Goal: Navigation & Orientation: Understand site structure

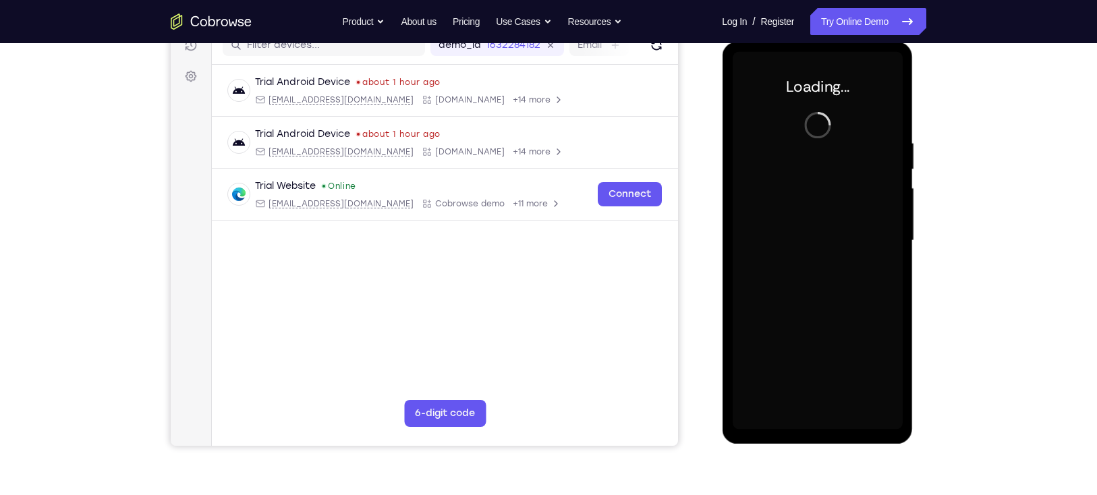
scroll to position [183, 0]
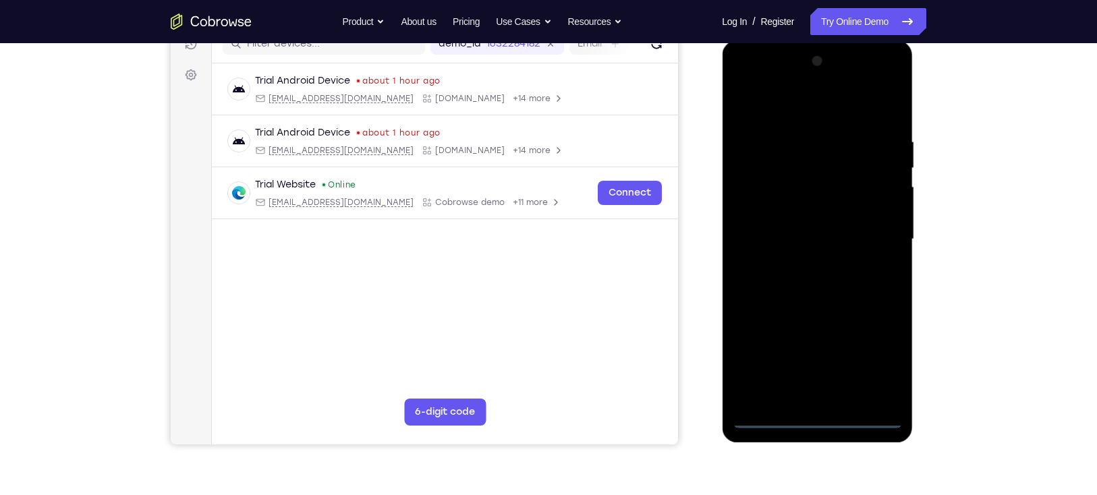
click at [816, 419] on div at bounding box center [817, 240] width 170 height 378
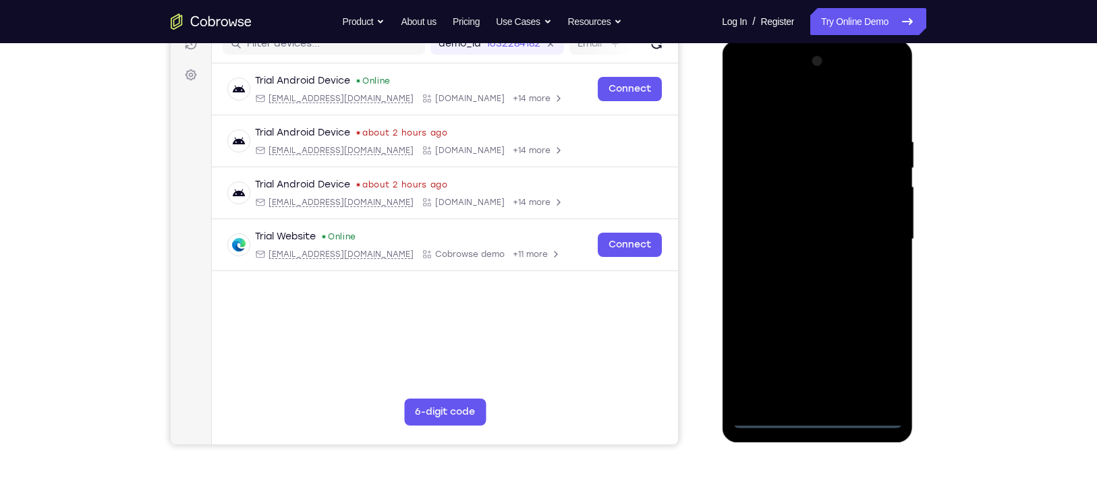
click at [872, 364] on div at bounding box center [817, 240] width 170 height 378
click at [800, 106] on div at bounding box center [817, 240] width 170 height 378
click at [763, 203] on div at bounding box center [817, 240] width 170 height 378
click at [804, 238] on div at bounding box center [817, 240] width 170 height 378
click at [808, 226] on div at bounding box center [817, 240] width 170 height 378
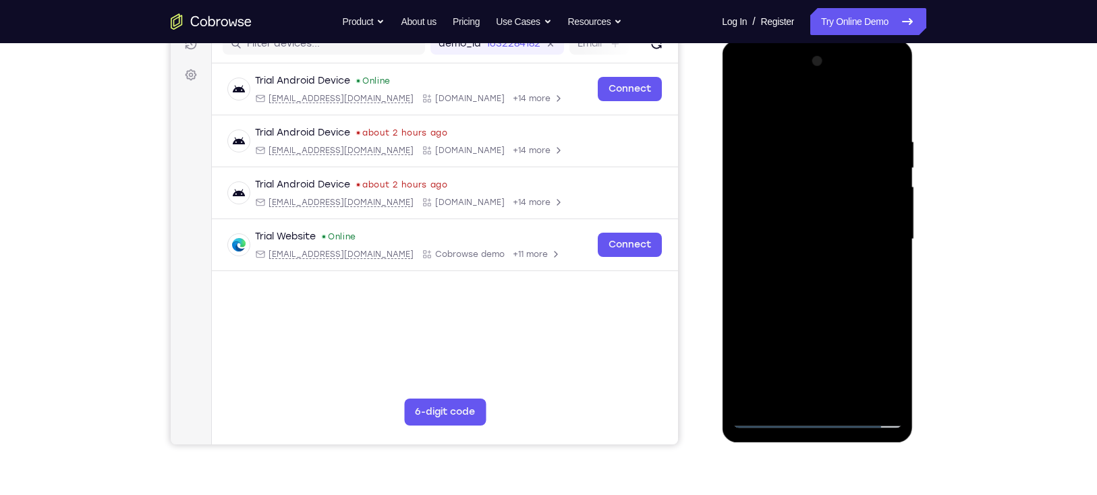
click at [808, 254] on div at bounding box center [817, 240] width 170 height 378
click at [818, 316] on div at bounding box center [817, 240] width 170 height 378
click at [883, 183] on div at bounding box center [817, 240] width 170 height 378
click at [822, 385] on div at bounding box center [817, 240] width 170 height 378
click at [802, 211] on div at bounding box center [817, 240] width 170 height 378
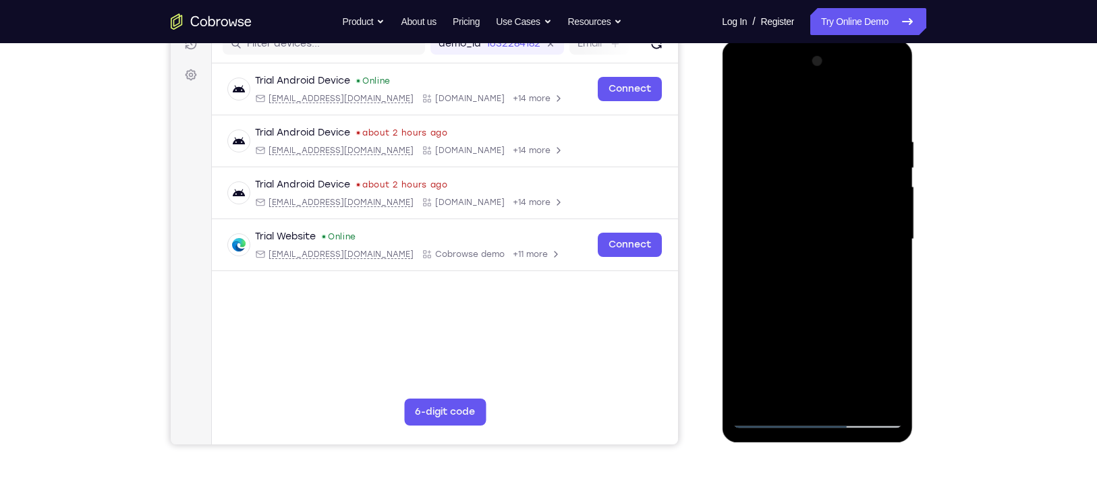
click at [799, 265] on div at bounding box center [817, 240] width 170 height 378
click at [860, 125] on div at bounding box center [817, 240] width 170 height 378
click at [839, 226] on div at bounding box center [817, 240] width 170 height 378
click at [771, 416] on div at bounding box center [817, 240] width 170 height 378
click at [862, 194] on div at bounding box center [817, 240] width 170 height 378
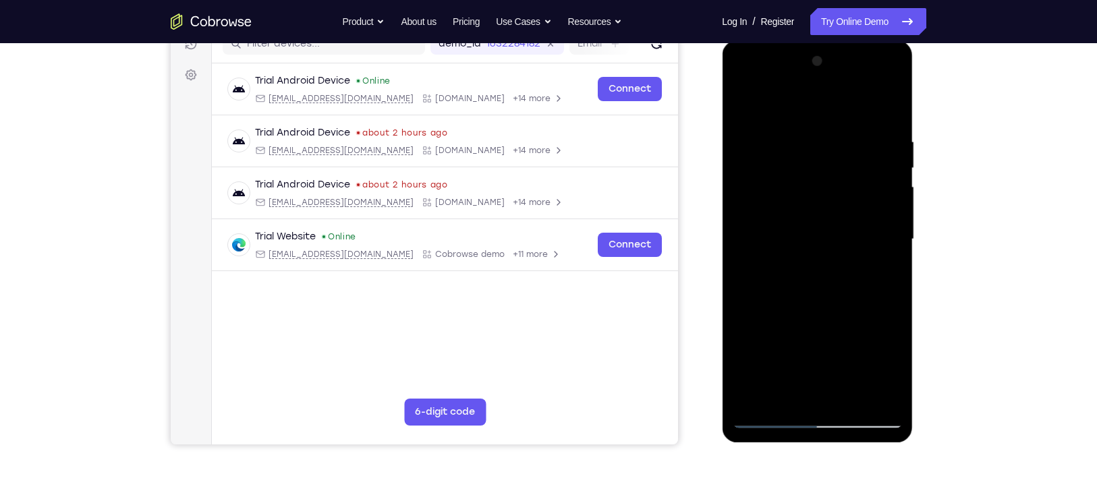
click at [854, 352] on div at bounding box center [817, 240] width 170 height 378
click at [771, 418] on div at bounding box center [817, 240] width 170 height 378
click at [840, 332] on div at bounding box center [817, 240] width 170 height 378
click at [882, 166] on div at bounding box center [817, 240] width 170 height 378
click at [738, 103] on div at bounding box center [817, 240] width 170 height 378
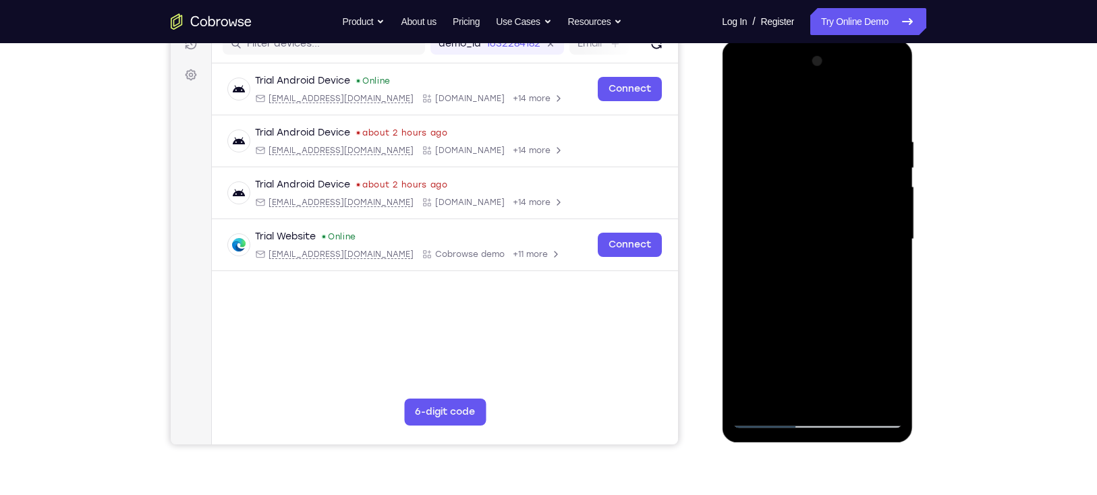
click at [771, 419] on div at bounding box center [817, 240] width 170 height 378
click at [774, 418] on div at bounding box center [817, 240] width 170 height 378
click at [772, 421] on div at bounding box center [817, 240] width 170 height 378
click at [747, 99] on div at bounding box center [817, 240] width 170 height 378
click at [742, 101] on div at bounding box center [817, 240] width 170 height 378
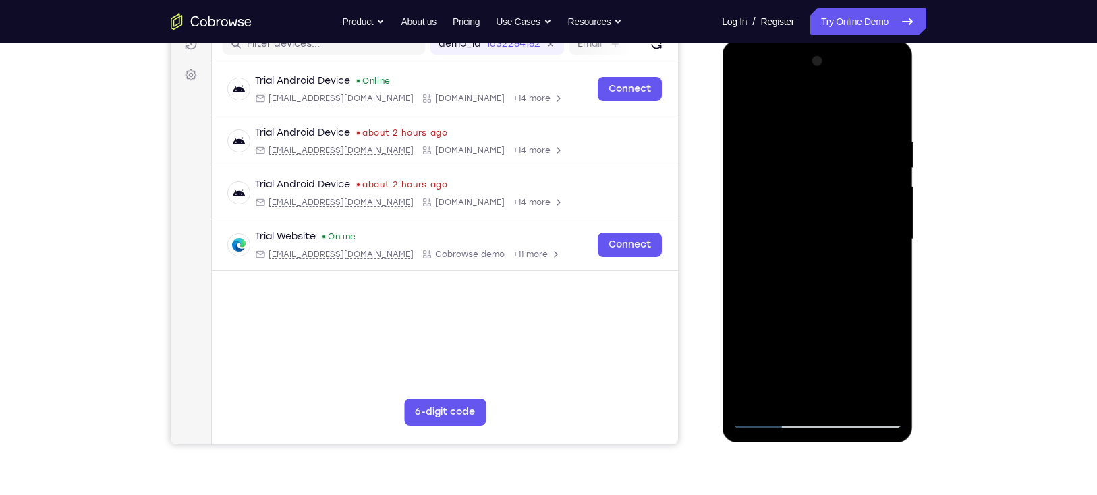
click at [812, 202] on div at bounding box center [817, 240] width 170 height 378
click at [893, 250] on div at bounding box center [817, 240] width 170 height 378
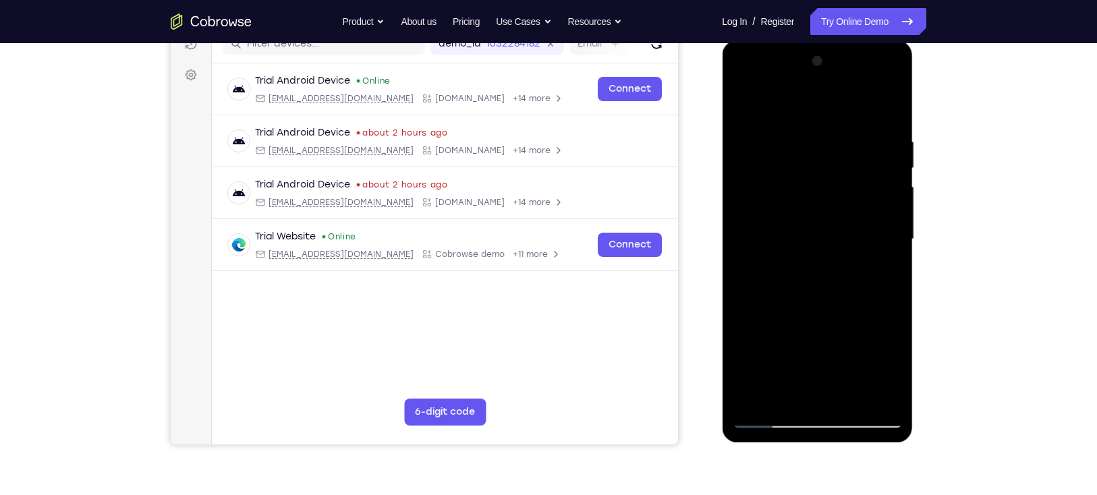
click at [893, 250] on div at bounding box center [817, 240] width 170 height 378
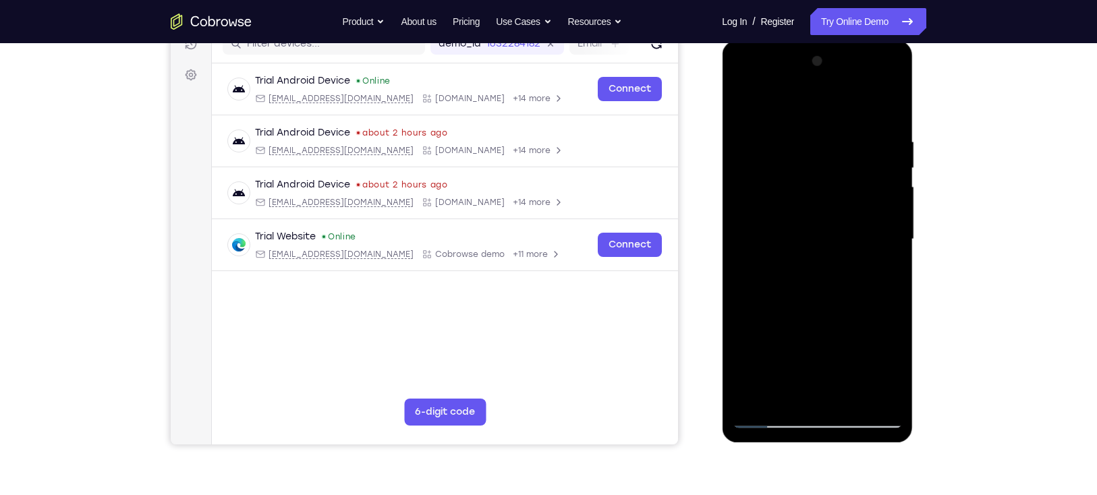
click at [893, 250] on div at bounding box center [817, 240] width 170 height 378
click at [894, 107] on div at bounding box center [817, 240] width 170 height 378
click at [756, 117] on div at bounding box center [817, 240] width 170 height 378
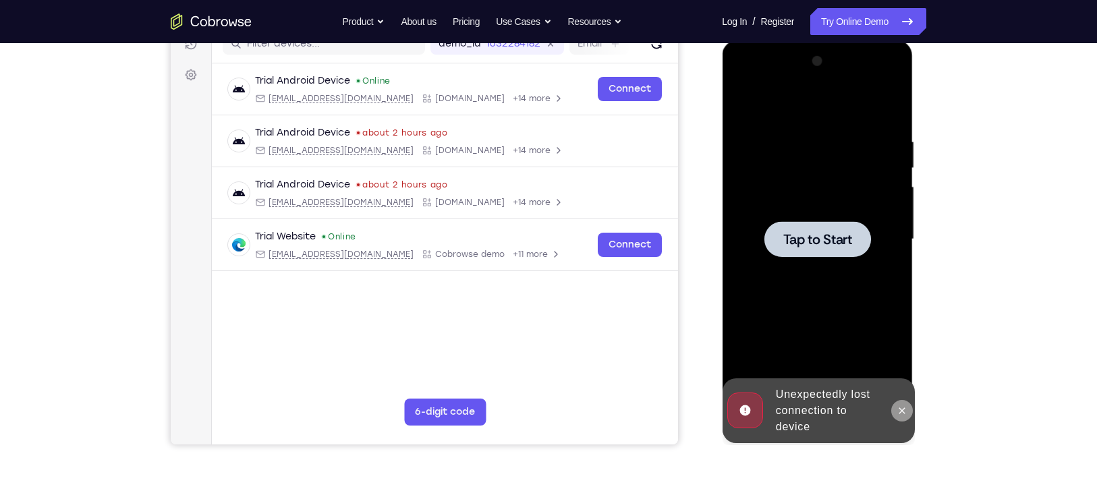
click at [901, 410] on icon at bounding box center [902, 411] width 6 height 6
